Goal: Task Accomplishment & Management: Use online tool/utility

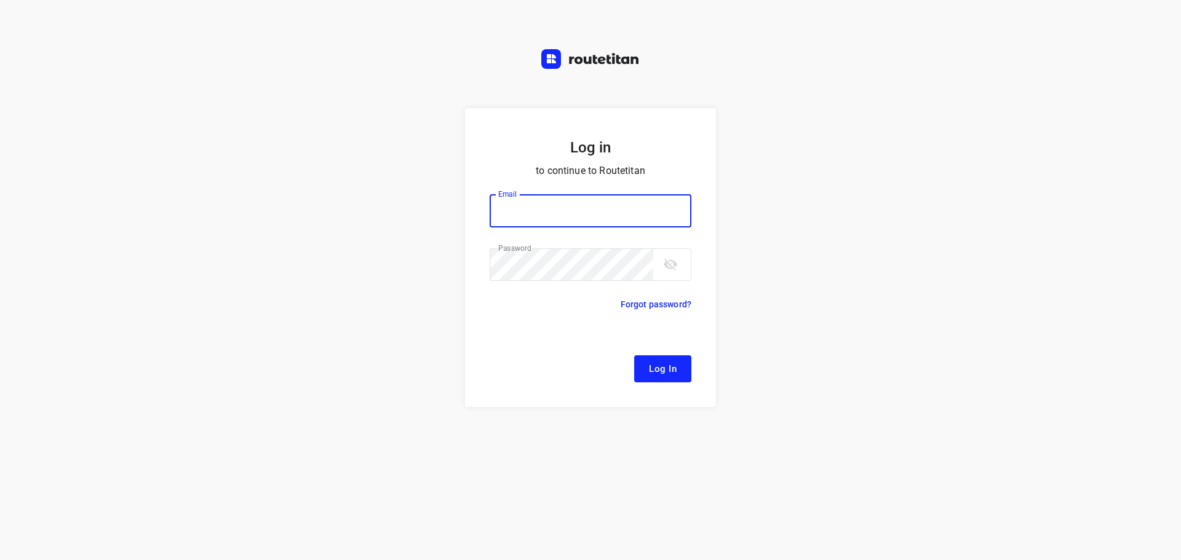
type input "[EMAIL_ADDRESS][DOMAIN_NAME]"
click at [659, 369] on span "Log In" at bounding box center [663, 369] width 28 height 16
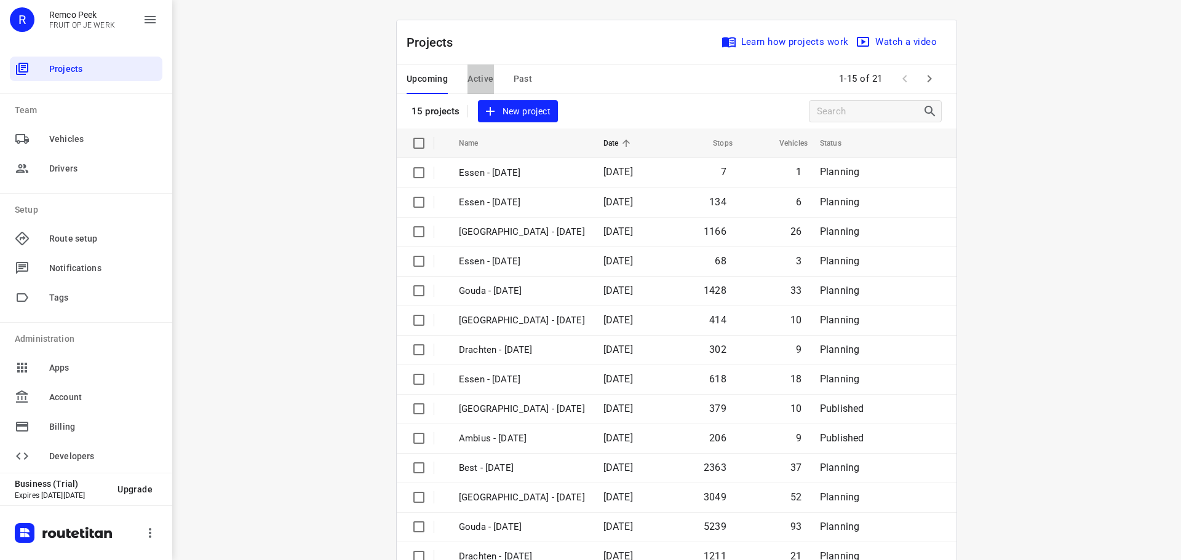
click at [482, 85] on span "Active" at bounding box center [480, 78] width 26 height 15
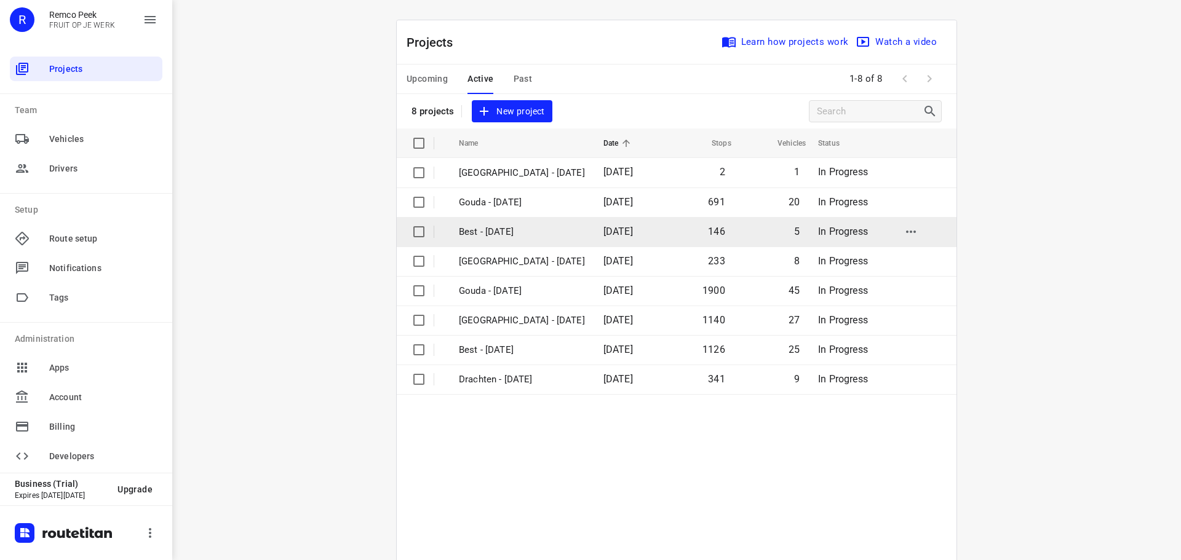
click at [480, 232] on p "Best - [DATE]" at bounding box center [522, 232] width 126 height 14
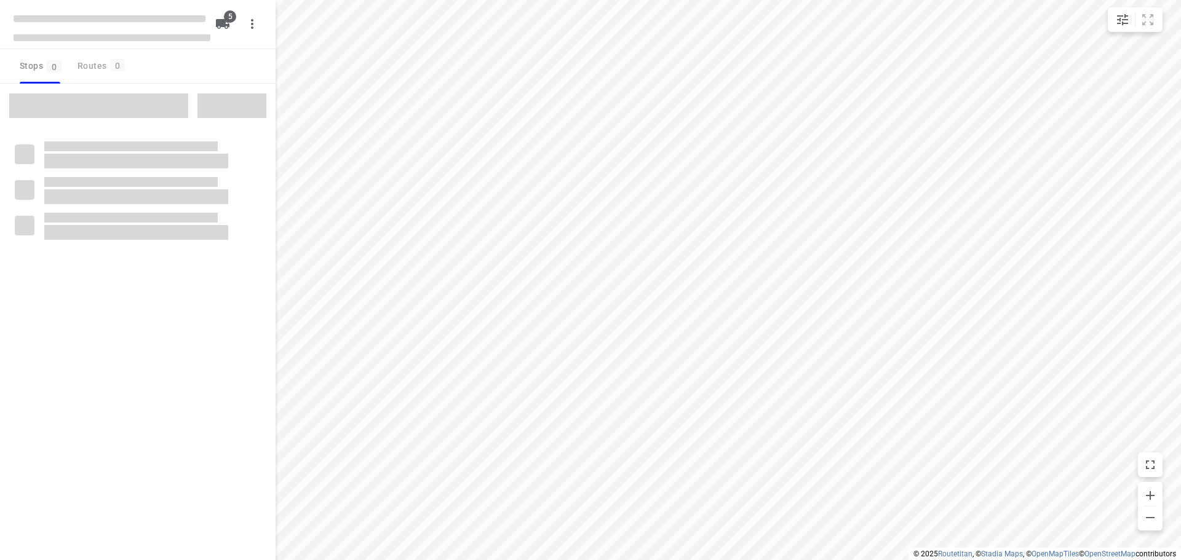
checkbox input "true"
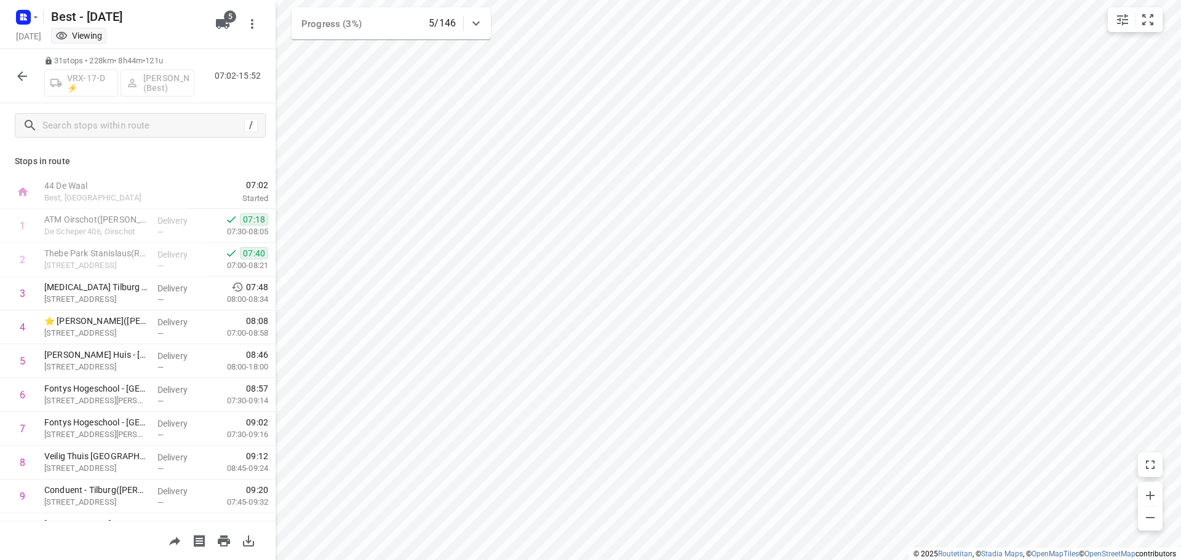
click at [20, 76] on icon "button" at bounding box center [22, 76] width 10 height 10
